Goal: Task Accomplishment & Management: Manage account settings

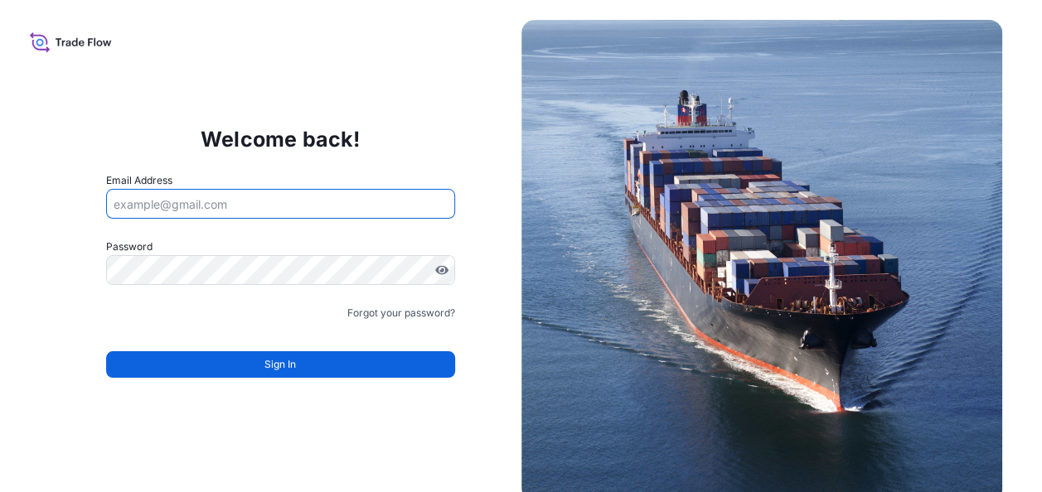
drag, startPoint x: 0, startPoint y: 0, endPoint x: 254, endPoint y: 201, distance: 323.9
click at [254, 201] on input "Email Address" at bounding box center [280, 204] width 349 height 30
type input "sabri.abou@bdpint.com"
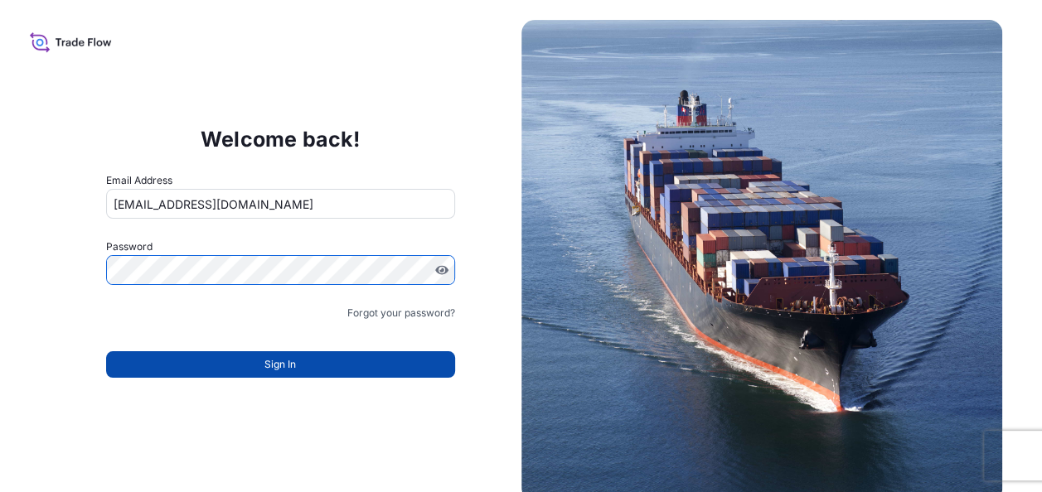
click at [317, 366] on button "Sign In" at bounding box center [280, 364] width 349 height 27
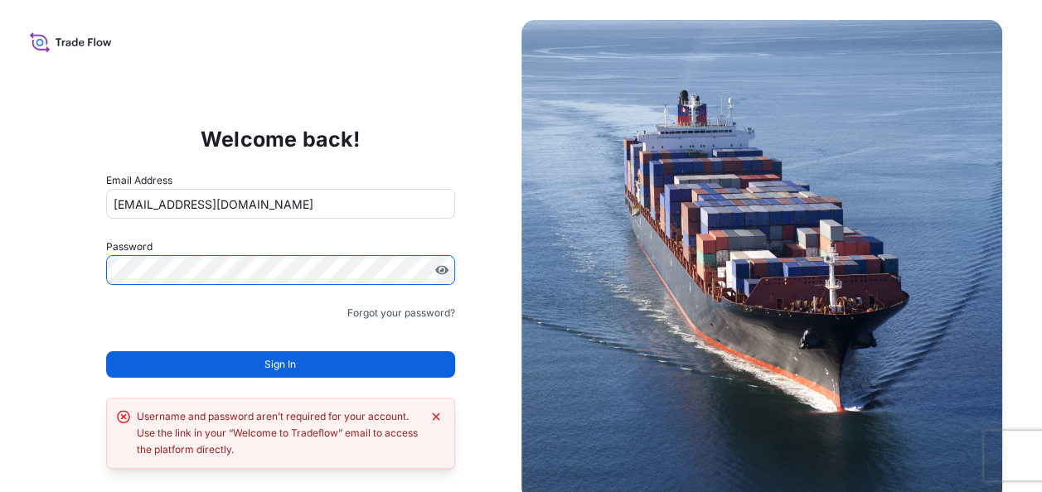
click at [58, 278] on div "Welcome back! Email Address sabri.abou@bdpint.com Password Must include: Upper …" at bounding box center [281, 260] width 482 height 341
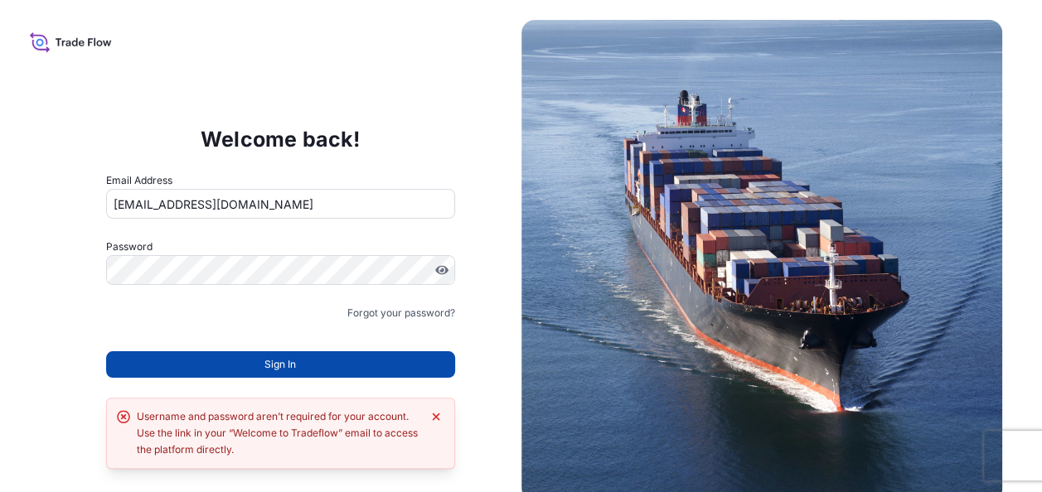
click at [303, 375] on button "Sign In" at bounding box center [280, 364] width 349 height 27
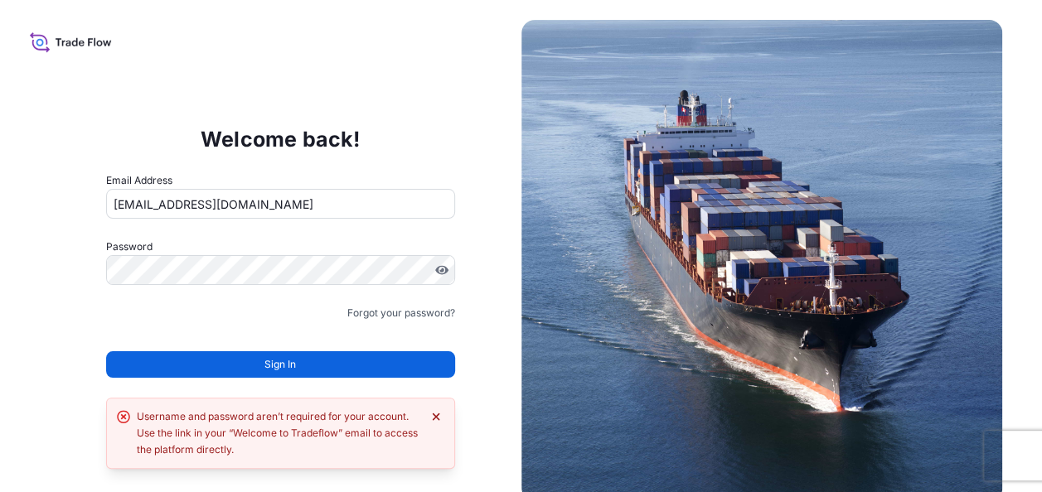
click at [432, 419] on icon "Dismiss error" at bounding box center [435, 416] width 13 height 13
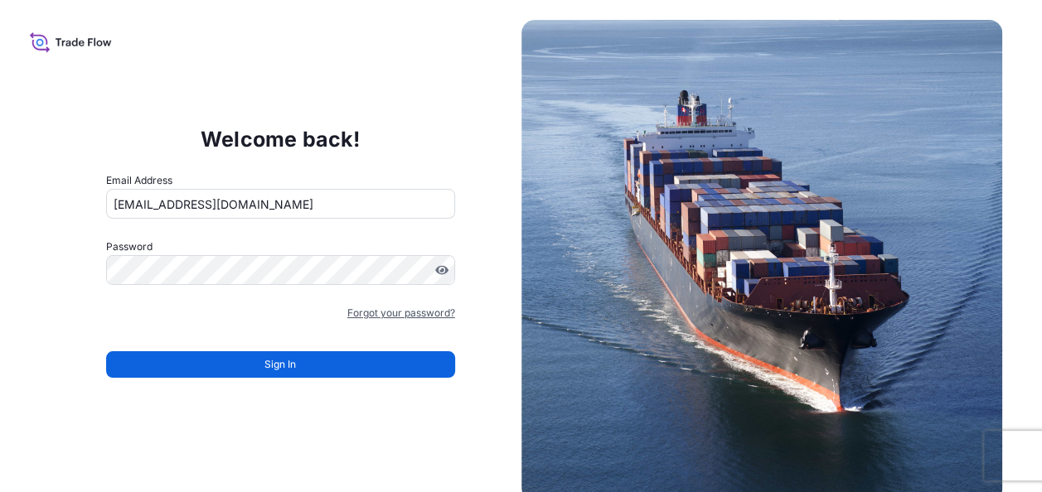
click at [424, 309] on link "Forgot your password?" at bounding box center [401, 313] width 108 height 17
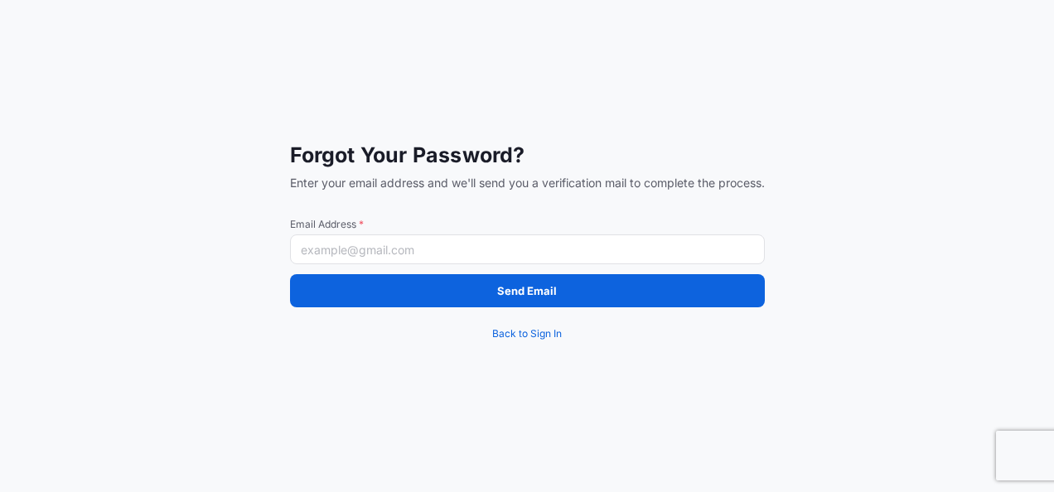
click at [348, 249] on input "Email Address *" at bounding box center [527, 250] width 475 height 30
type input "sabri.abou@bdpint.com"
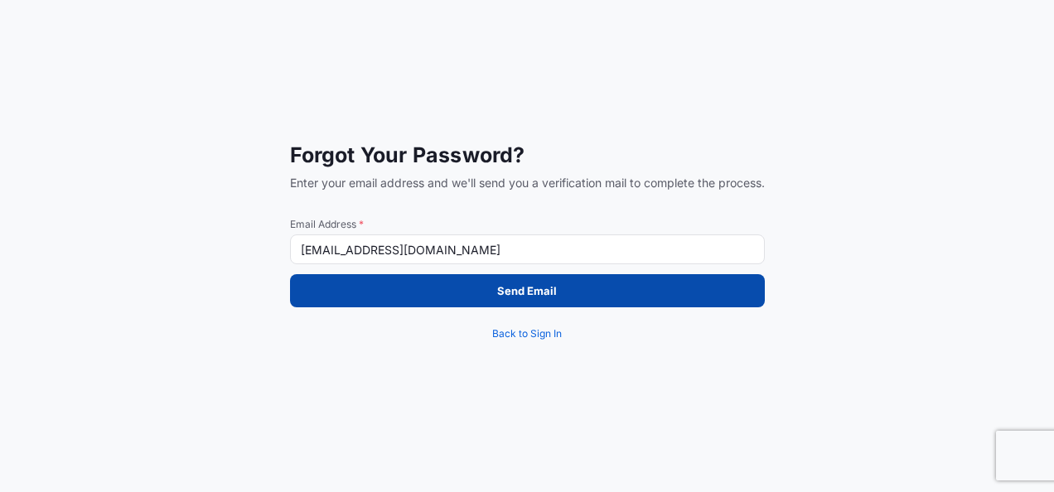
click at [429, 292] on button "Send Email" at bounding box center [527, 290] width 475 height 33
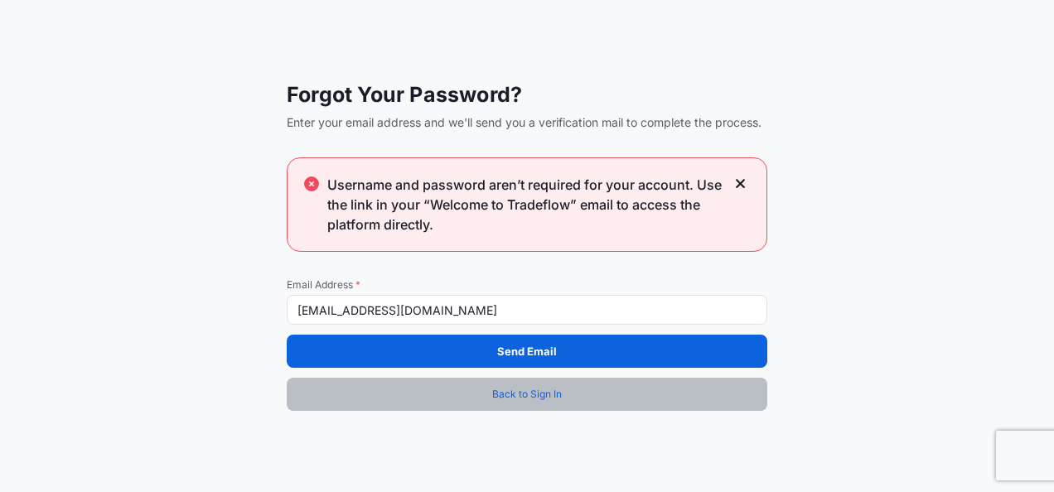
click at [567, 388] on link "Back to Sign In" at bounding box center [527, 394] width 481 height 33
